Goal: Complete application form: Complete application form

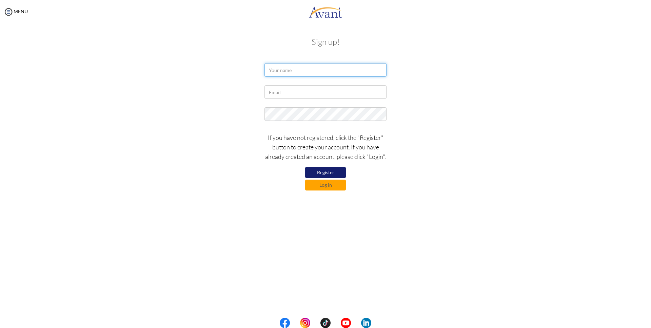
click at [280, 67] on input "text" at bounding box center [326, 70] width 122 height 14
type input "d"
type input "Damacline Nyasaka"
click at [269, 92] on input "text" at bounding box center [326, 92] width 122 height 14
type input "nyasakadamacline@gmail.com"
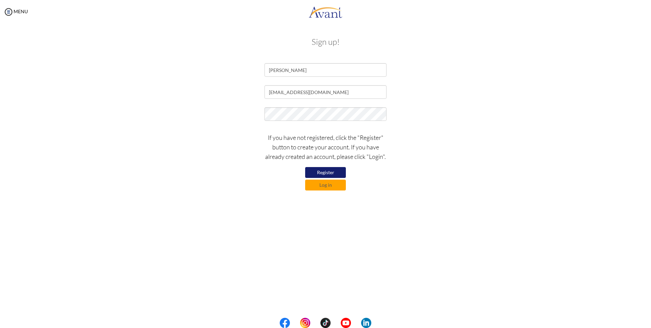
click at [327, 175] on button "Register" at bounding box center [325, 172] width 41 height 11
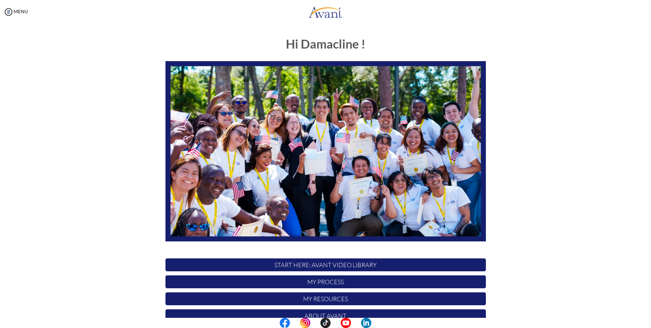
scroll to position [49, 0]
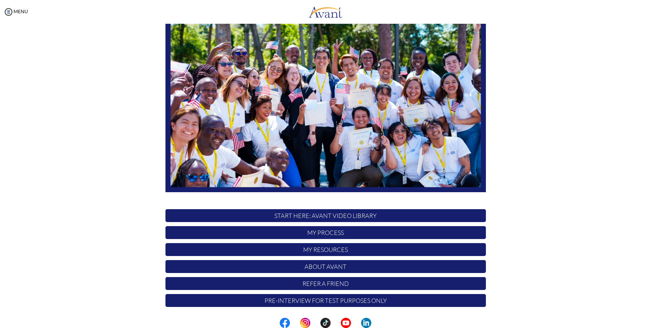
click at [330, 219] on p "START HERE: Avant Video Library" at bounding box center [326, 215] width 321 height 13
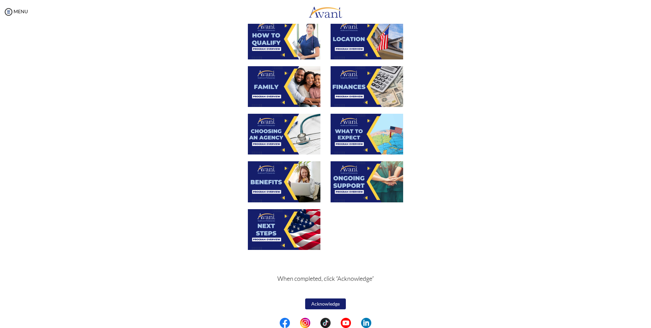
scroll to position [0, 0]
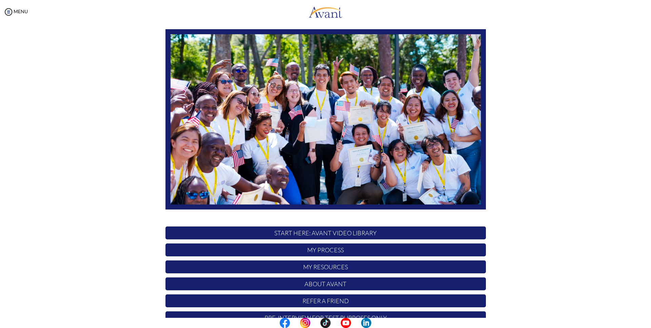
scroll to position [49, 0]
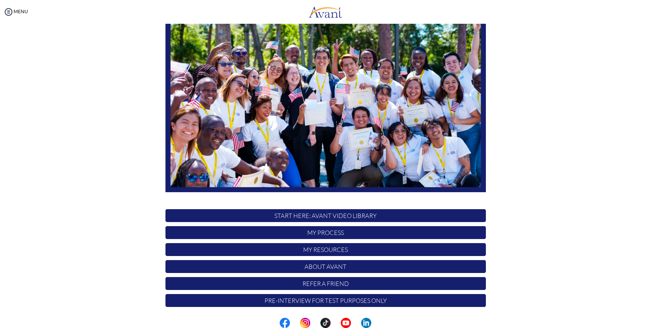
click at [281, 217] on p "START HERE: Avant Video Library" at bounding box center [326, 215] width 321 height 13
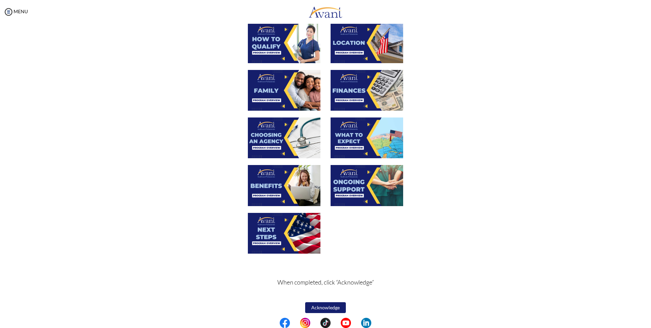
scroll to position [139, 0]
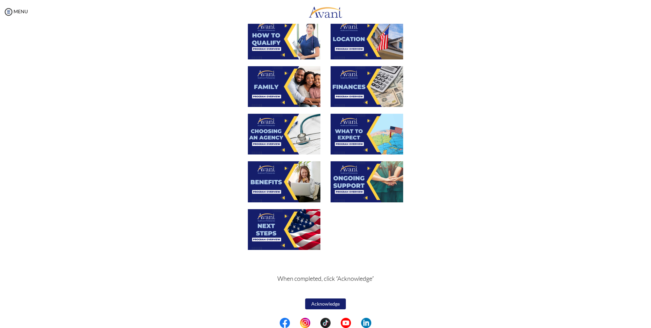
click at [324, 303] on button "Acknowledge" at bounding box center [325, 303] width 41 height 11
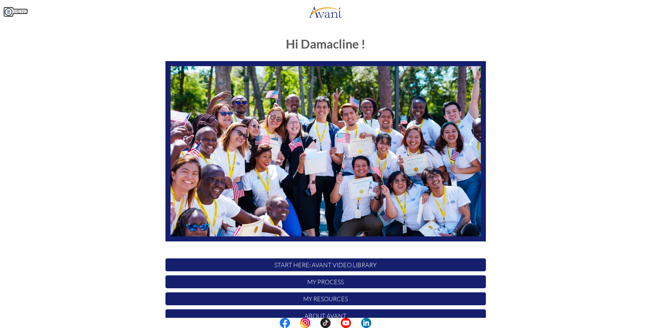
click at [11, 11] on img at bounding box center [8, 12] width 10 height 10
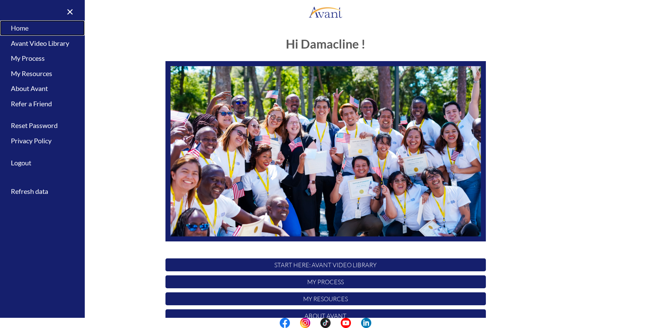
click at [21, 25] on link "Home" at bounding box center [42, 27] width 85 height 15
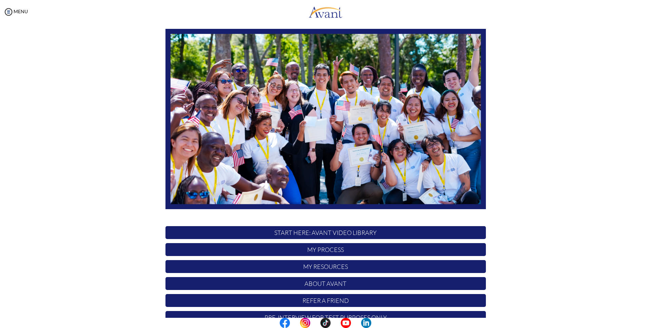
scroll to position [49, 0]
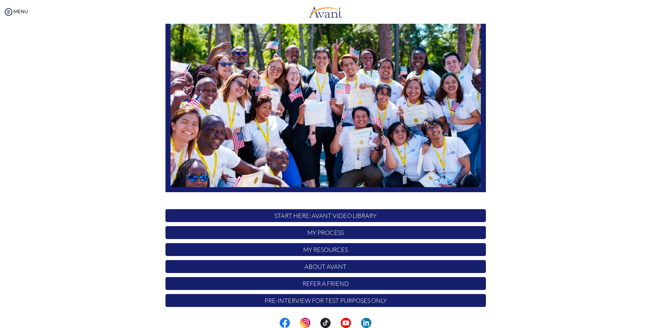
click at [339, 216] on p "START HERE: Avant Video Library" at bounding box center [326, 215] width 321 height 13
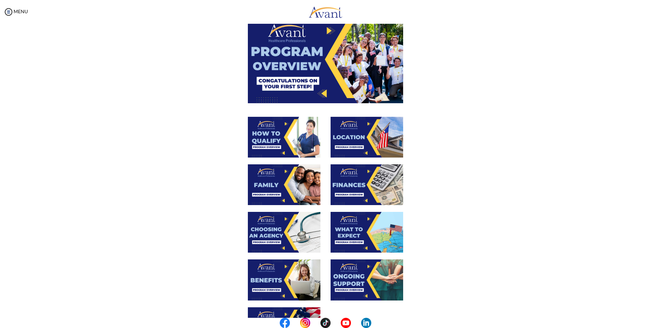
scroll to position [0, 0]
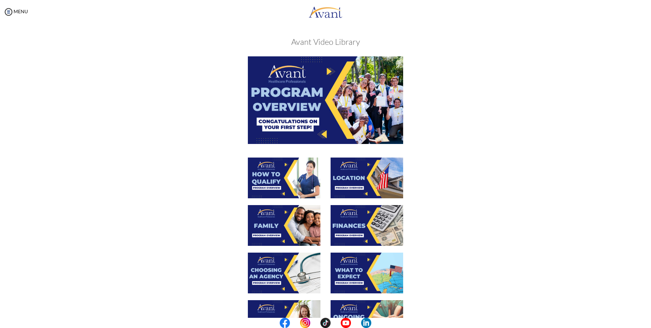
click at [291, 178] on img at bounding box center [284, 177] width 73 height 41
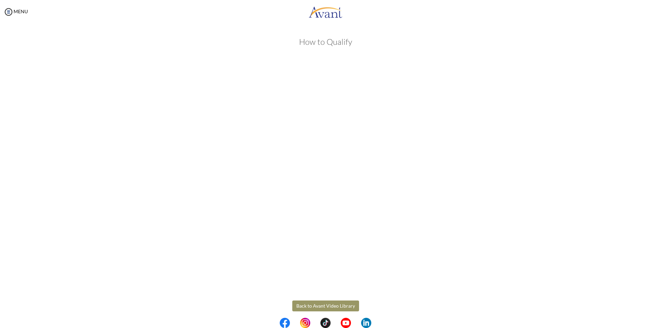
click at [323, 305] on body "Maintenance break. Please come back in 2 hours. MENU My Status What is the next…" at bounding box center [325, 164] width 651 height 328
click at [323, 305] on button "Back to Avant Video Library" at bounding box center [325, 305] width 67 height 11
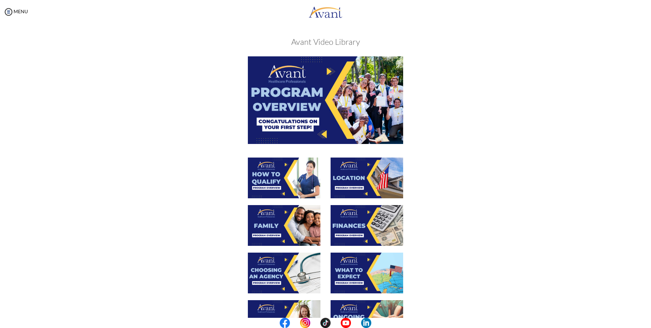
click at [364, 184] on img at bounding box center [367, 177] width 73 height 41
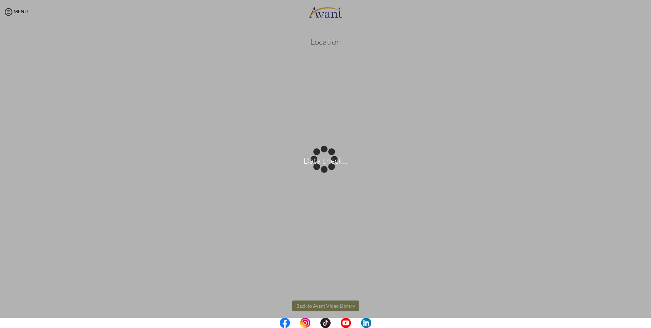
click at [324, 304] on body "Data check... Maintenance break. Please come back in 2 hours. MENU My Status Wh…" at bounding box center [325, 164] width 651 height 328
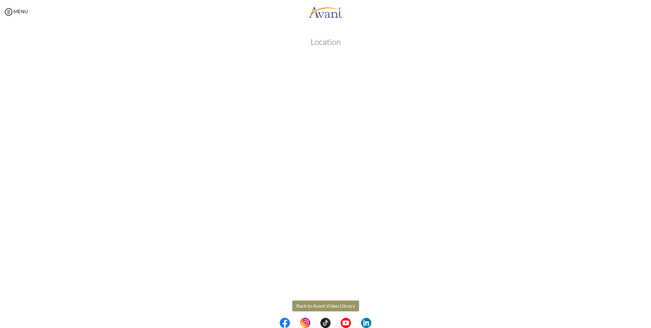
click at [322, 305] on button "Back to Avant Video Library" at bounding box center [325, 305] width 67 height 11
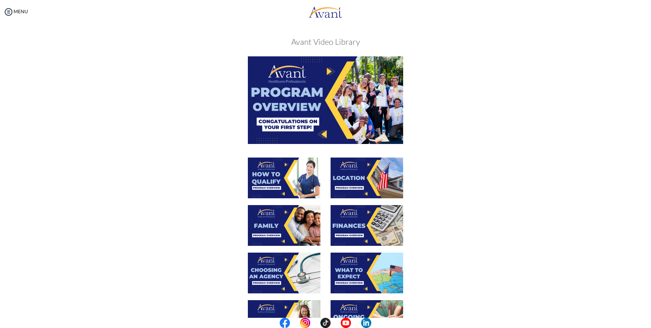
click at [289, 228] on img at bounding box center [284, 225] width 73 height 41
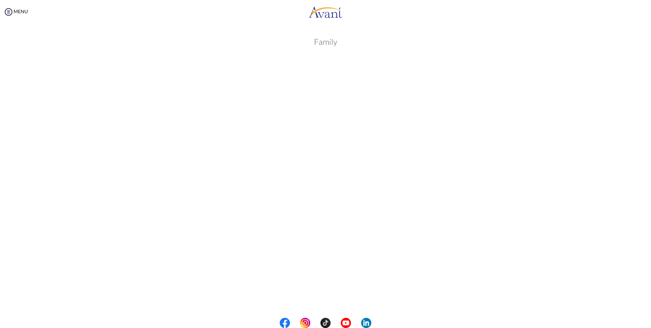
scroll to position [78, 0]
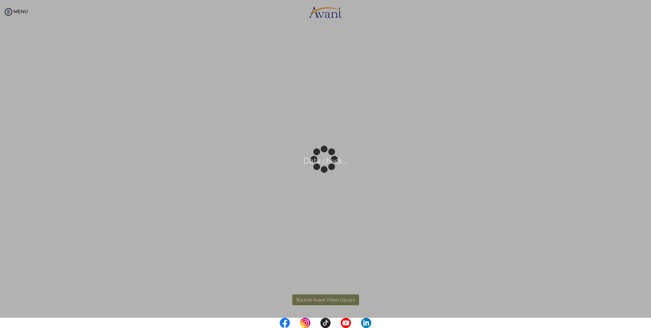
click at [326, 302] on body "Data check... Maintenance break. Please come back in 2 hours. MENU My Status Wh…" at bounding box center [325, 164] width 651 height 328
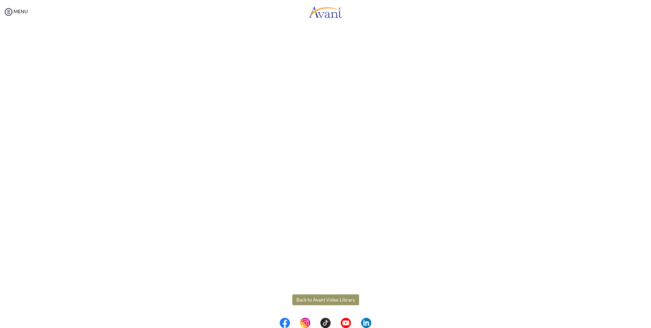
click at [326, 302] on button "Back to Avant Video Library" at bounding box center [325, 299] width 67 height 11
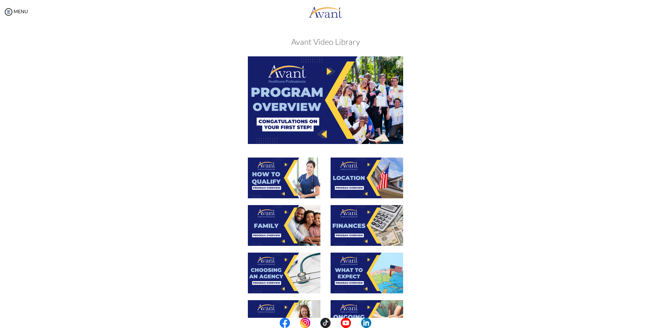
click at [368, 232] on img at bounding box center [367, 225] width 73 height 41
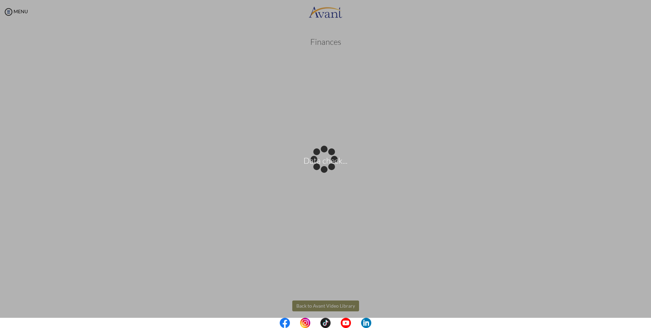
click at [336, 305] on body "Data check... Maintenance break. Please come back in 2 hours. MENU My Status Wh…" at bounding box center [325, 164] width 651 height 328
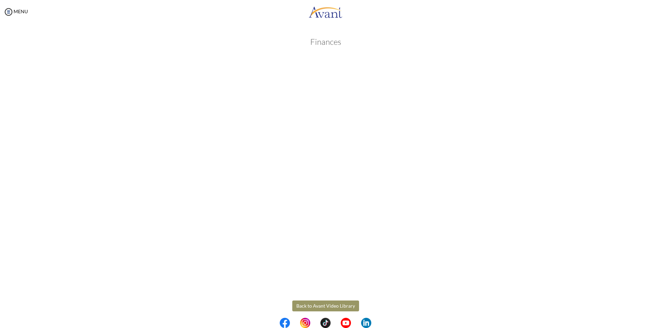
click at [336, 305] on button "Back to Avant Video Library" at bounding box center [325, 305] width 67 height 11
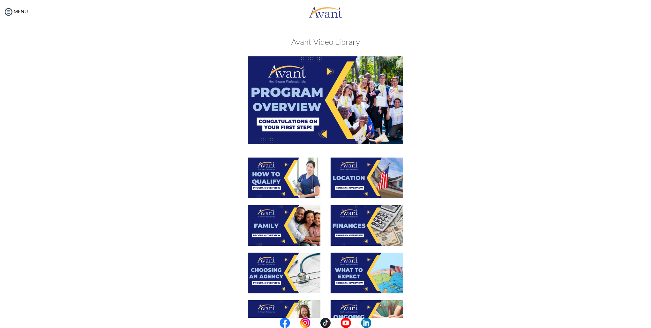
click at [357, 230] on img at bounding box center [367, 225] width 73 height 41
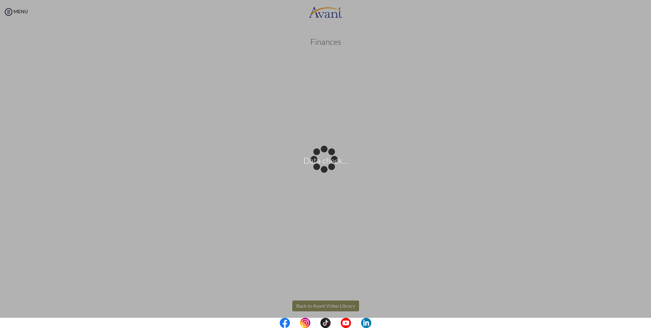
click at [321, 307] on body "Data check... Maintenance break. Please come back in 2 hours. MENU My Status Wh…" at bounding box center [325, 164] width 651 height 328
click at [321, 169] on div "Data check..." at bounding box center [326, 164] width 10 height 10
click at [325, 304] on body "Data check... Maintenance break. Please come back in 2 hours. MENU My Status Wh…" at bounding box center [325, 164] width 651 height 328
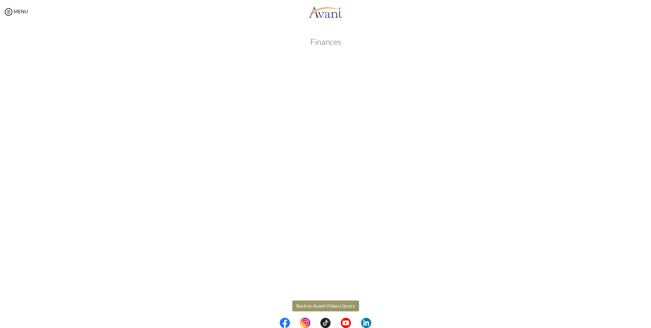
click at [325, 304] on button "Back to Avant Video Library" at bounding box center [325, 305] width 67 height 11
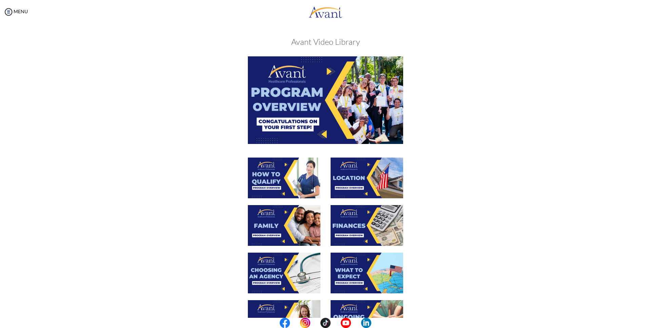
click at [289, 275] on img at bounding box center [284, 272] width 73 height 41
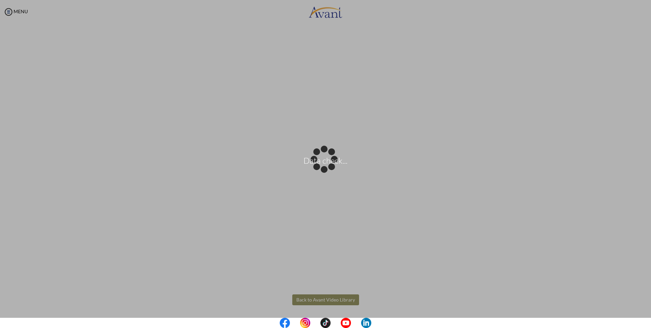
click at [322, 298] on body "Data check... Maintenance break. Please come back in 2 hours. MENU My Status Wh…" at bounding box center [325, 164] width 651 height 328
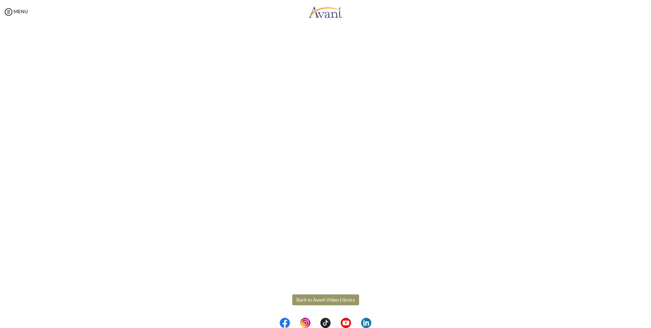
click at [322, 298] on button "Back to Avant Video Library" at bounding box center [325, 299] width 67 height 11
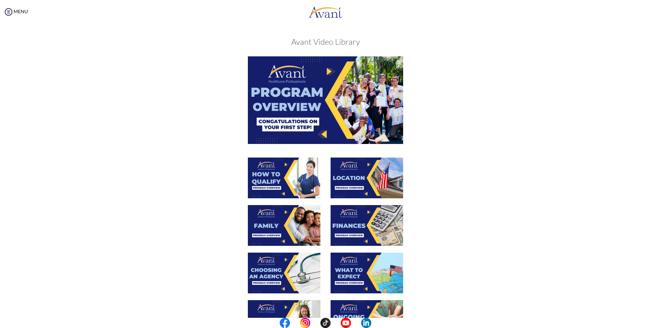
click at [366, 271] on img at bounding box center [367, 272] width 73 height 41
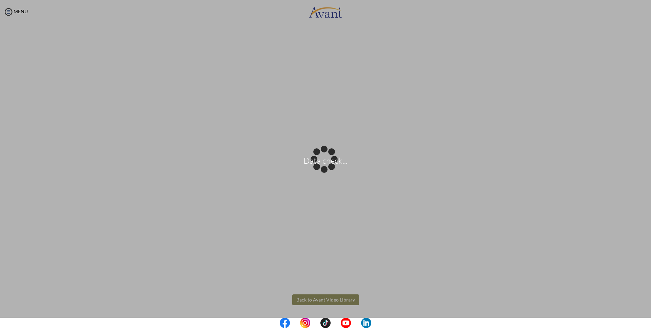
click at [331, 302] on body "Data check... Maintenance break. Please come back in 2 hours. MENU My Status Wh…" at bounding box center [325, 164] width 651 height 328
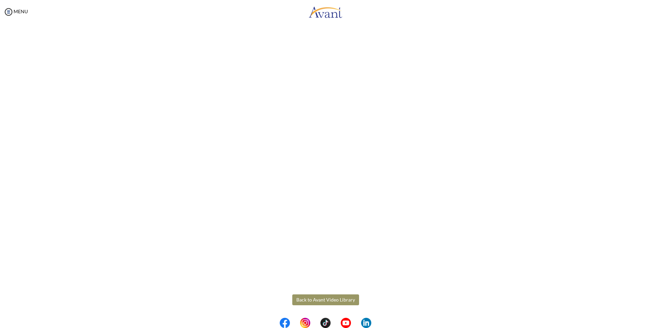
click at [323, 299] on button "Back to Avant Video Library" at bounding box center [325, 299] width 67 height 11
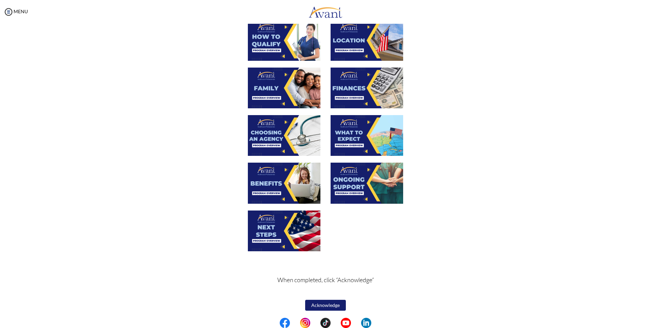
scroll to position [139, 0]
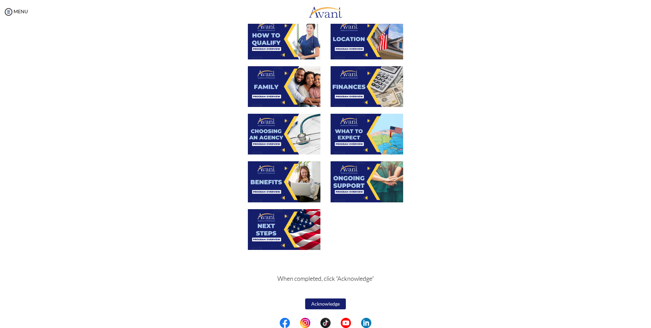
click at [278, 185] on img at bounding box center [284, 181] width 73 height 41
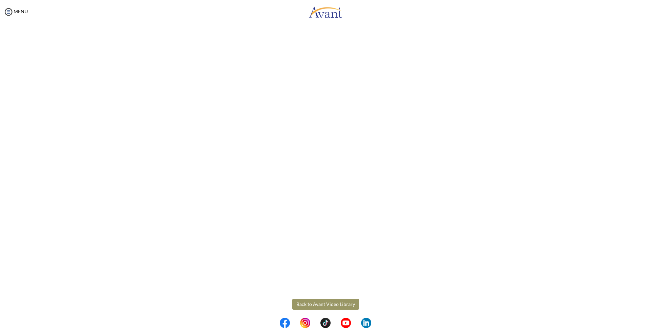
scroll to position [78, 0]
click at [321, 302] on body "Maintenance break. Please come back in 2 hours. MENU My Status What is the next…" at bounding box center [325, 164] width 651 height 328
click at [332, 299] on button "Back to Avant Video Library" at bounding box center [325, 299] width 67 height 11
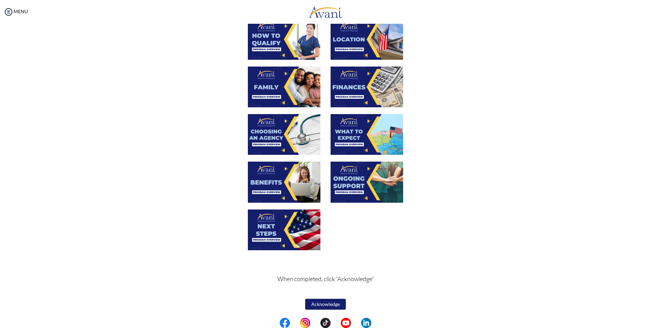
scroll to position [139, 0]
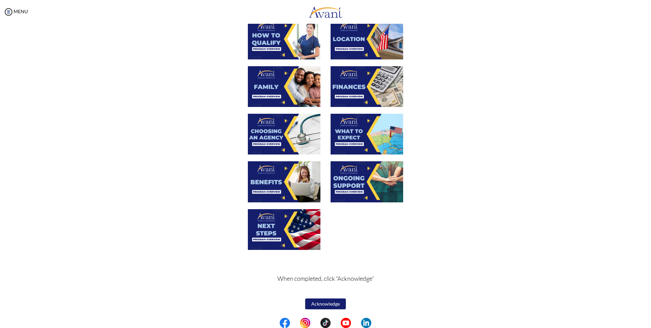
click at [383, 186] on img at bounding box center [367, 181] width 73 height 41
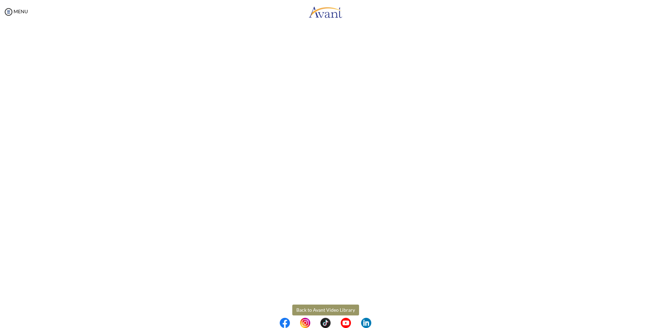
scroll to position [78, 0]
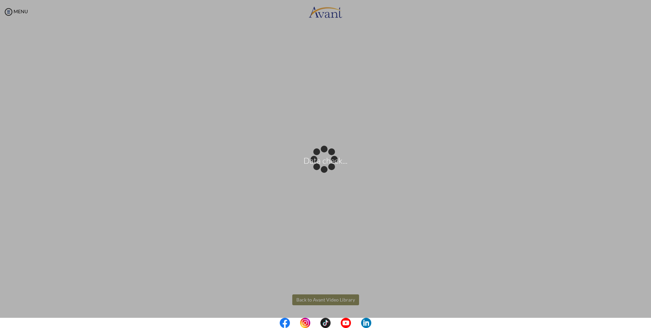
click at [323, 300] on body "Data check... Maintenance break. Please come back in 2 hours. MENU My Status Wh…" at bounding box center [325, 164] width 651 height 328
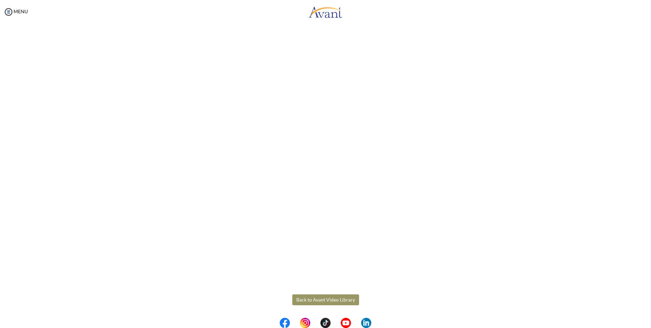
click at [323, 300] on button "Back to Avant Video Library" at bounding box center [325, 299] width 67 height 11
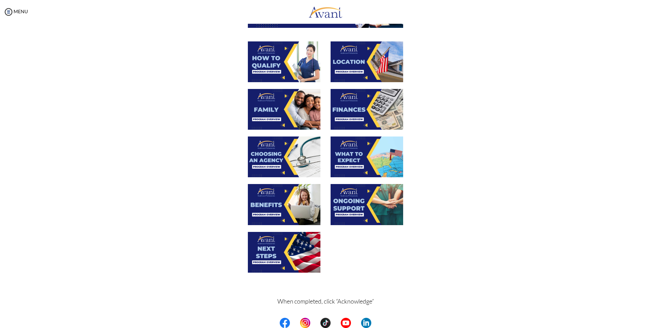
scroll to position [139, 0]
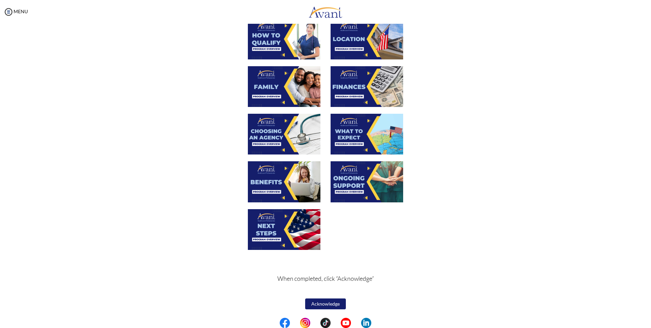
click at [288, 225] on img at bounding box center [284, 229] width 73 height 41
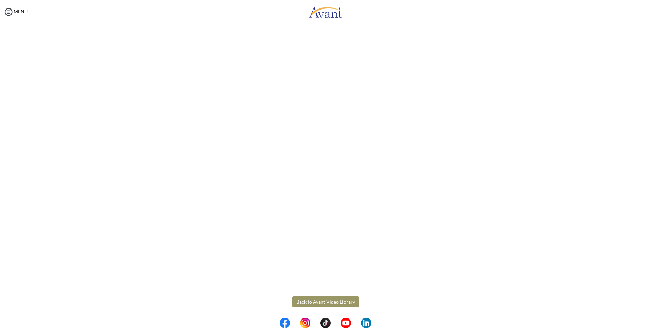
scroll to position [78, 0]
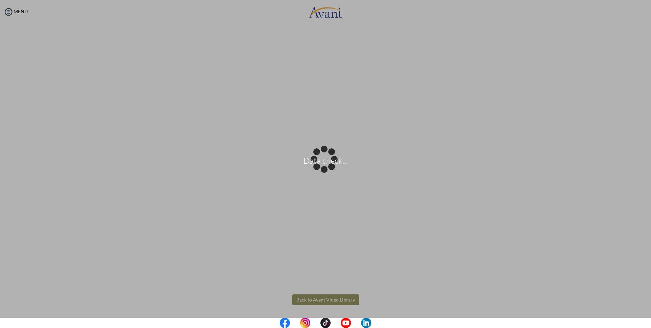
click at [322, 298] on body "Data check... Maintenance break. Please come back in 2 hours. MENU My Status Wh…" at bounding box center [325, 164] width 651 height 328
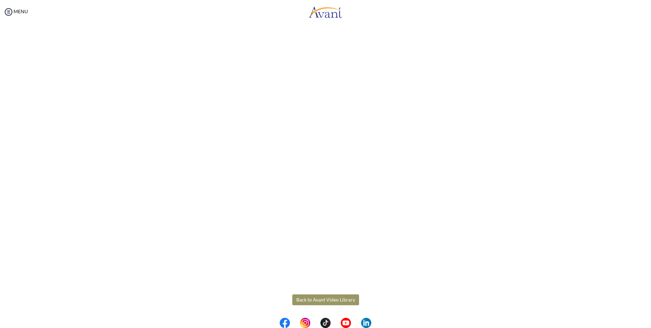
click at [323, 303] on button "Back to Avant Video Library" at bounding box center [325, 299] width 67 height 11
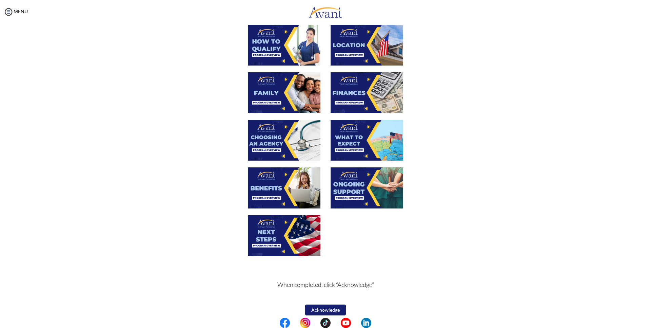
scroll to position [139, 0]
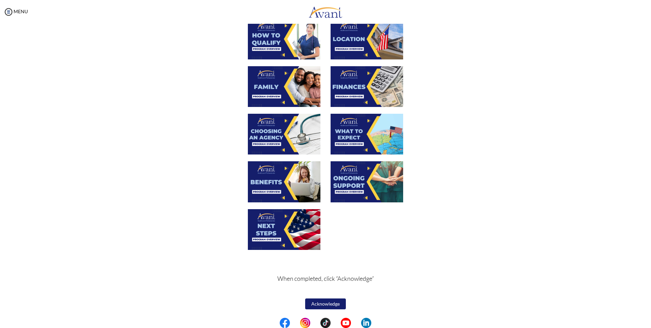
click at [330, 303] on button "Acknowledge" at bounding box center [325, 303] width 41 height 11
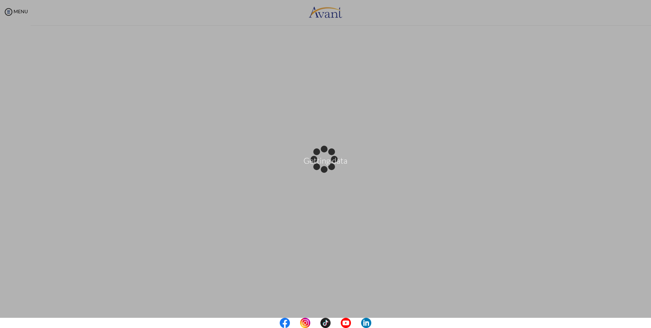
scroll to position [139, 0]
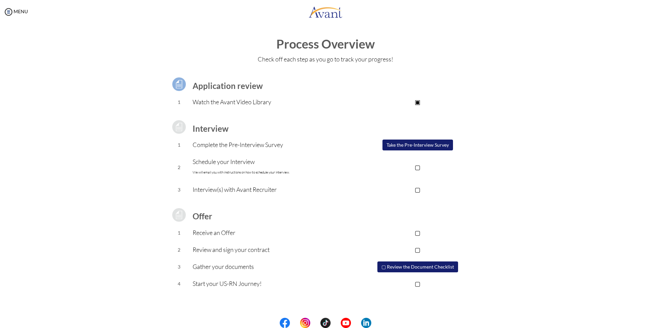
click at [429, 146] on button "Take the Pre-Interview Survey" at bounding box center [418, 144] width 71 height 11
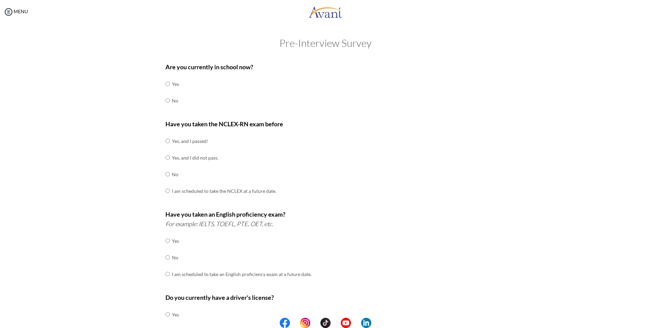
click at [170, 103] on td at bounding box center [171, 100] width 2 height 17
click at [167, 100] on input "radio" at bounding box center [168, 101] width 4 height 14
radio input "true"
click at [166, 177] on input "radio" at bounding box center [168, 174] width 4 height 14
radio input "true"
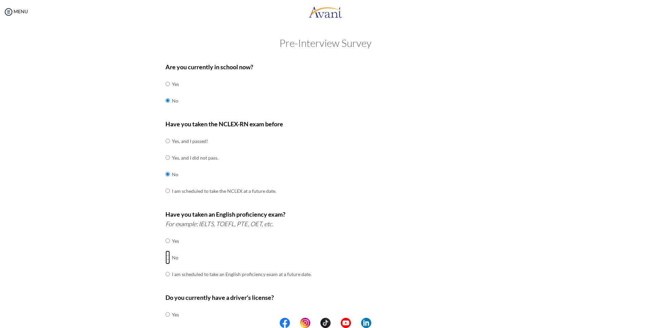
click at [166, 255] on input "radio" at bounding box center [168, 257] width 4 height 14
radio input "true"
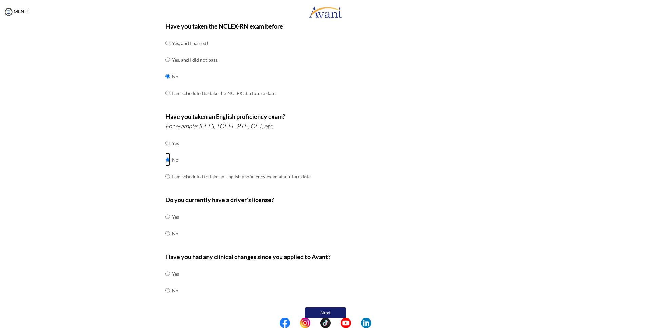
scroll to position [107, 0]
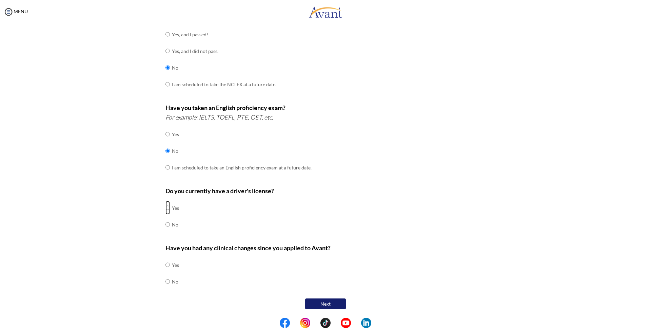
click at [167, 205] on input "radio" at bounding box center [168, 208] width 4 height 14
radio input "true"
click at [166, 283] on input "radio" at bounding box center [168, 281] width 4 height 14
radio input "true"
click at [320, 309] on button "Next" at bounding box center [325, 303] width 41 height 11
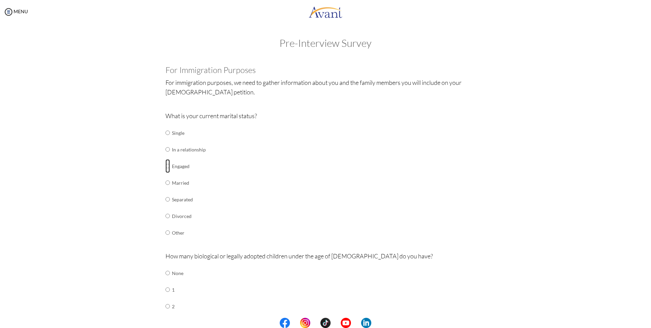
click at [166, 167] on input "radio" at bounding box center [168, 166] width 4 height 14
radio input "true"
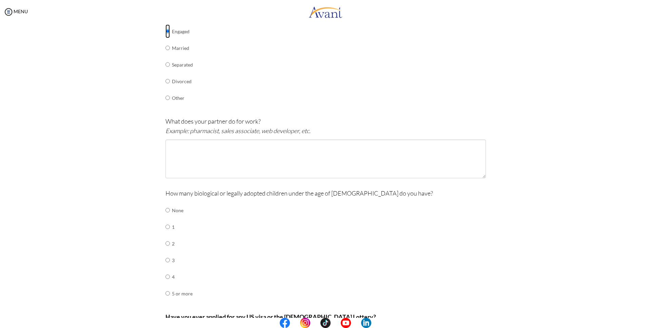
scroll to position [204, 0]
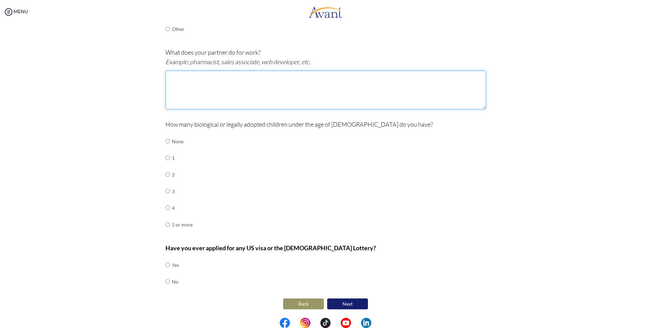
click at [239, 90] on textarea at bounding box center [326, 90] width 321 height 39
type textarea "software engineer"
click at [166, 142] on input "radio" at bounding box center [168, 141] width 4 height 14
radio input "true"
click at [166, 265] on input "radio" at bounding box center [168, 265] width 4 height 14
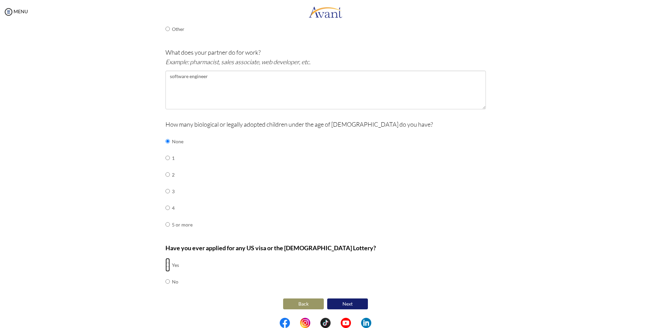
radio input "true"
click at [351, 304] on button "Next" at bounding box center [347, 303] width 41 height 11
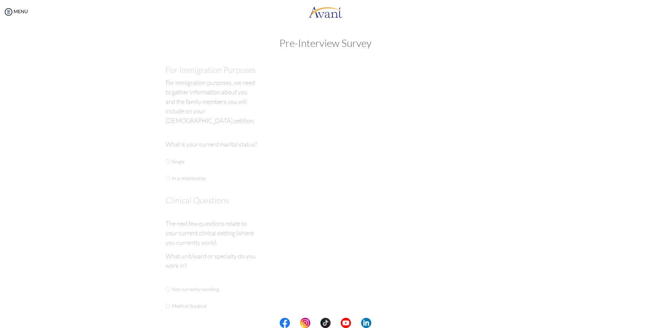
scroll to position [0, 0]
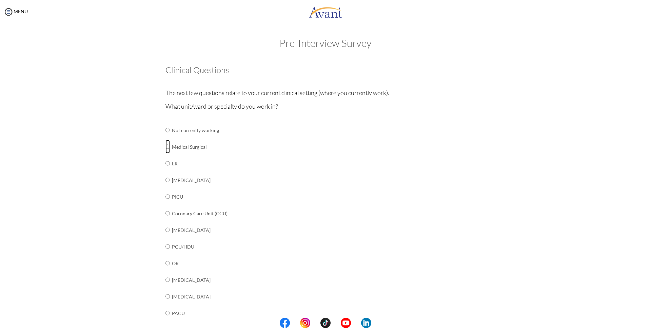
click at [166, 147] on input "radio" at bounding box center [168, 147] width 4 height 14
radio input "true"
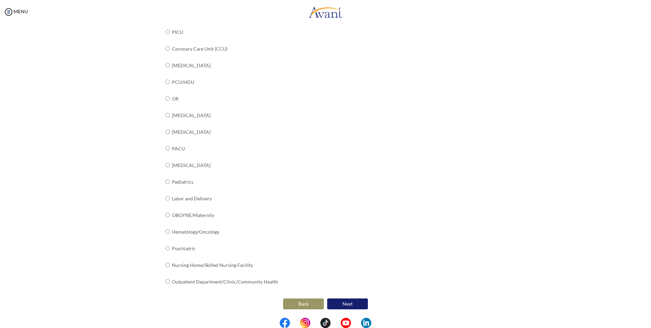
click at [348, 306] on button "Next" at bounding box center [347, 303] width 41 height 11
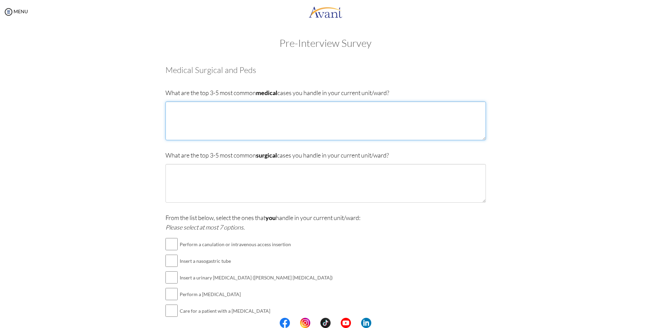
click at [360, 121] on textarea at bounding box center [326, 120] width 321 height 39
type textarea "Pneumonia diabetes hypertension tuberculosis"
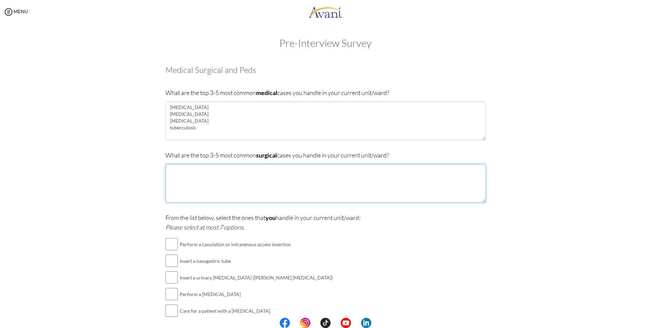
click at [265, 176] on textarea at bounding box center [326, 183] width 321 height 39
click at [220, 170] on textarea "Herniotomy and hernioplasty" at bounding box center [326, 183] width 321 height 39
click at [235, 173] on textarea "Herniotomy and hernioplasty" at bounding box center [326, 183] width 321 height 39
click at [221, 167] on textarea "Herniotomy and hernioplasty" at bounding box center [326, 183] width 321 height 39
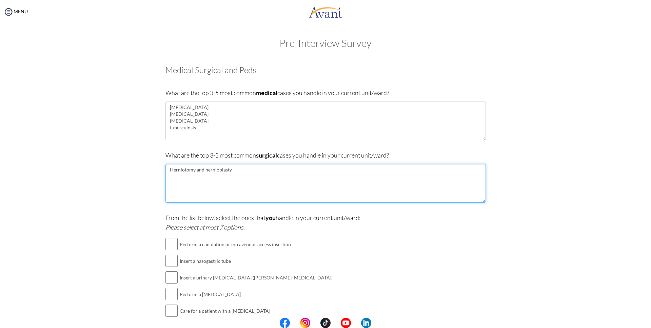
click at [221, 167] on textarea "Herniotomy and hernioplasty" at bounding box center [326, 183] width 321 height 39
click at [223, 170] on textarea "Herniotomy and hernioplasty" at bounding box center [326, 183] width 321 height 39
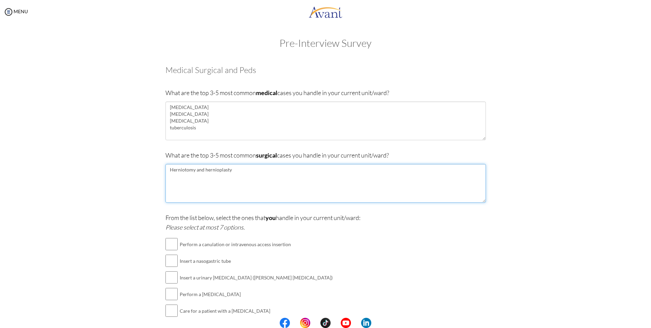
click at [239, 173] on textarea "Herniotomy and hernioplasty" at bounding box center [326, 183] width 321 height 39
click at [181, 191] on textarea "Herniotomy and hernioplasty Exploratory laparotomy Open reduction internal fixa…" at bounding box center [326, 183] width 321 height 39
click at [179, 190] on textarea "Herniotomy and hernioplasty Exploratory laparotomy Open reduction internal fixa…" at bounding box center [326, 183] width 321 height 39
click at [208, 191] on textarea "Herniotomy and hernioplasty Exploratory laparotomy Open reduction internal fixa…" at bounding box center [326, 183] width 321 height 39
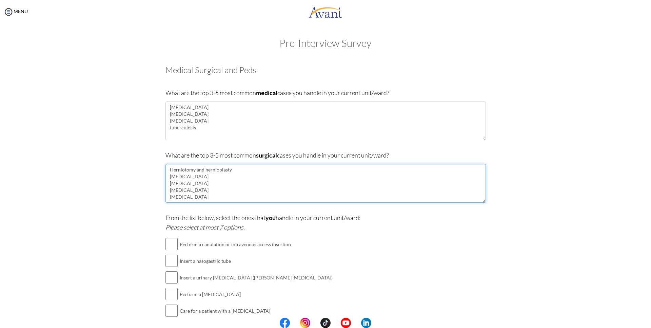
click at [217, 195] on textarea "Herniotomy and hernioplasty Exploratory laparotomy Open reduction internal fixa…" at bounding box center [326, 183] width 321 height 39
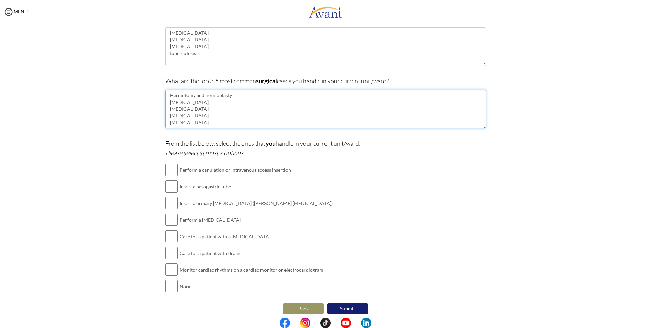
scroll to position [79, 0]
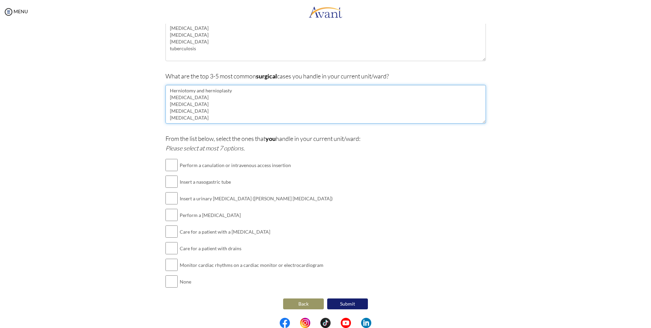
type textarea "Herniotomy and hernioplasty Exploratory laparotomy Open reduction internal fixa…"
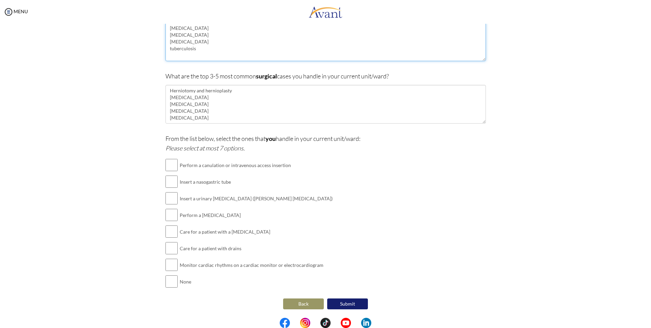
click at [199, 36] on textarea "Pneumonia diabetes hypertension tuberculosis" at bounding box center [326, 41] width 321 height 39
click at [211, 54] on textarea "Pneumonia diabetes and its complications e.g DKA hypertension tuberculosis" at bounding box center [326, 41] width 321 height 39
type textarea "Pneumonia diabetes and its complications e.g DKA hypertension tuberculosis"
click at [172, 164] on input "checkbox" at bounding box center [172, 165] width 12 height 14
checkbox input "true"
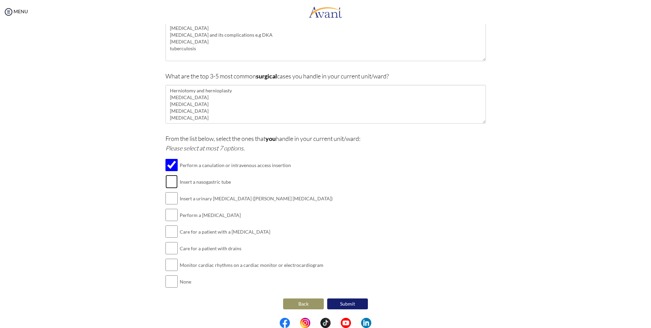
click at [168, 184] on input "checkbox" at bounding box center [172, 182] width 12 height 14
checkbox input "true"
click at [166, 203] on input "checkbox" at bounding box center [172, 198] width 12 height 14
checkbox input "true"
click at [167, 217] on input "checkbox" at bounding box center [172, 215] width 12 height 14
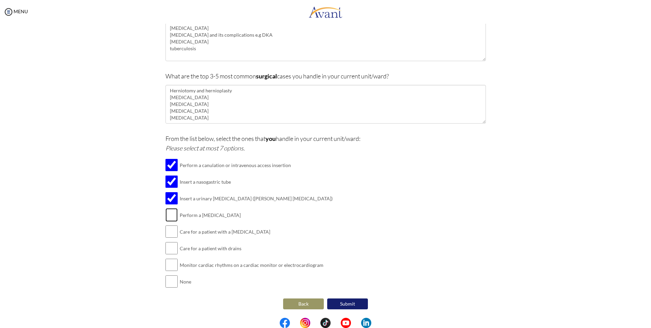
checkbox input "true"
click at [168, 235] on input "checkbox" at bounding box center [172, 232] width 12 height 14
checkbox input "true"
click at [167, 249] on input "checkbox" at bounding box center [172, 248] width 12 height 14
checkbox input "true"
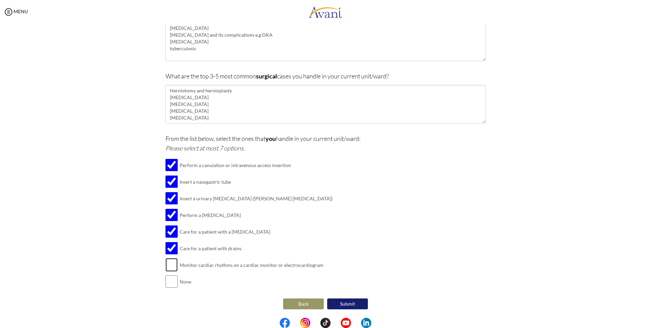
click at [167, 267] on input "checkbox" at bounding box center [172, 265] width 12 height 14
checkbox input "true"
click at [348, 305] on button "Submit" at bounding box center [347, 303] width 41 height 11
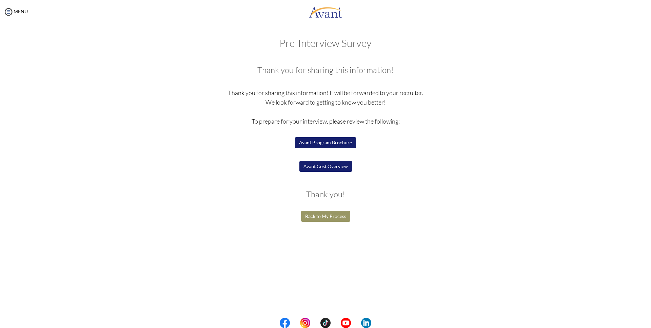
click at [343, 169] on button "Avant Cost Overview" at bounding box center [326, 166] width 53 height 11
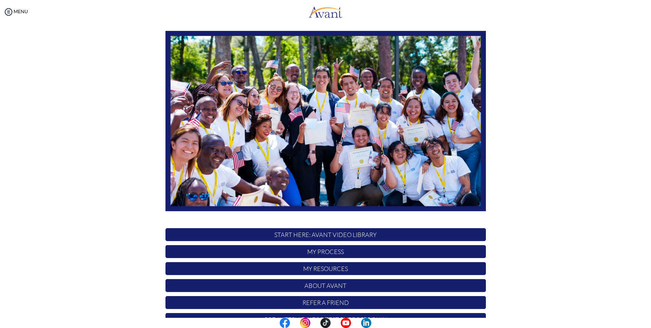
scroll to position [49, 0]
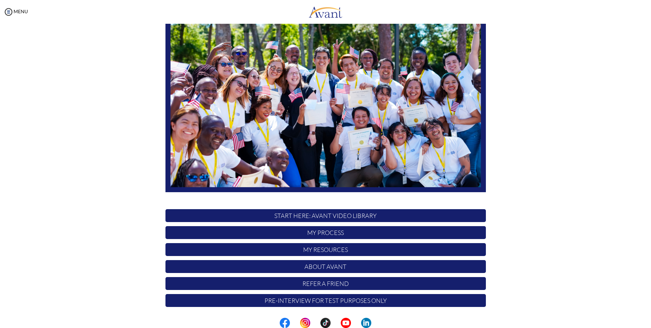
click at [343, 230] on p "My Process" at bounding box center [326, 232] width 321 height 13
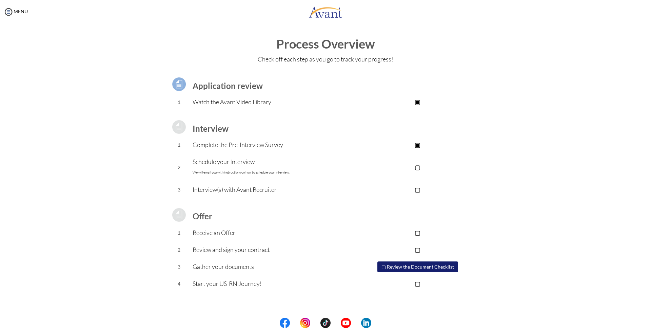
click at [243, 160] on p "Schedule your Interview We will email you with instructions on how to schedule …" at bounding box center [271, 167] width 157 height 20
click at [237, 173] on font "We will email you with instructions on how to schedule your interview." at bounding box center [241, 172] width 97 height 4
